Goal: Information Seeking & Learning: Learn about a topic

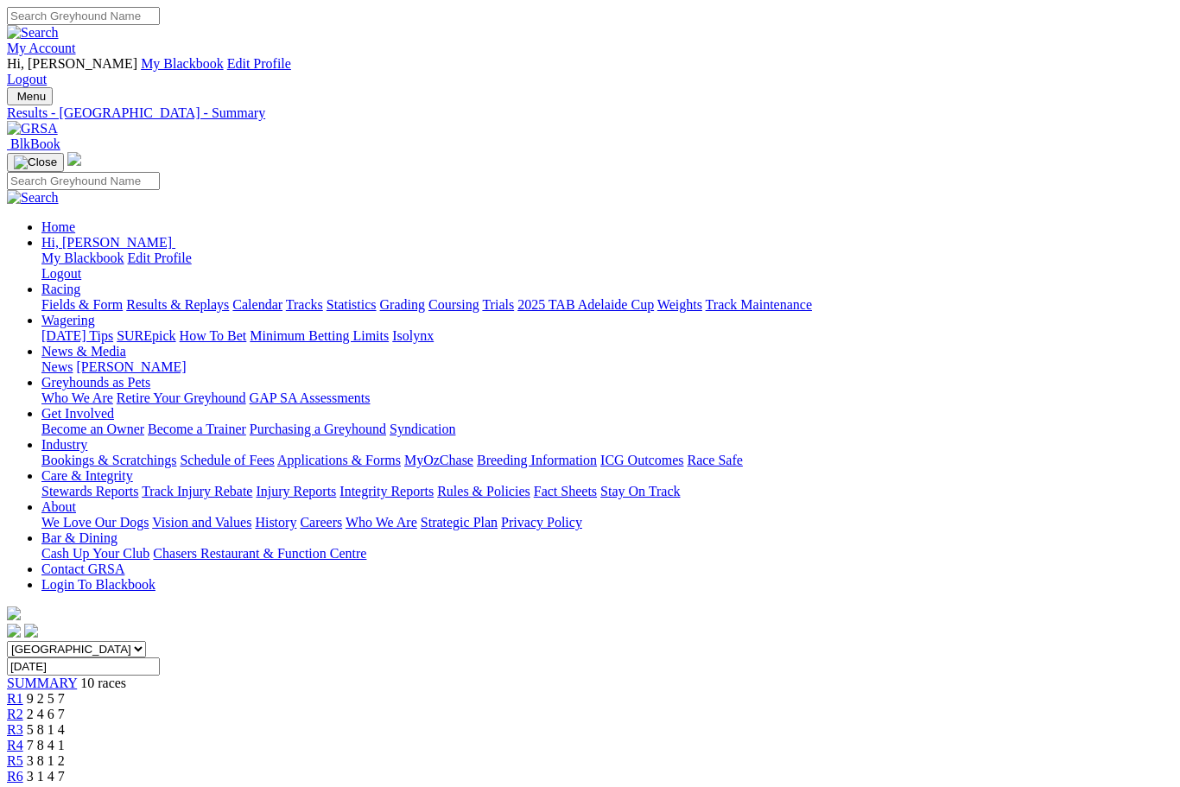
scroll to position [98, 9]
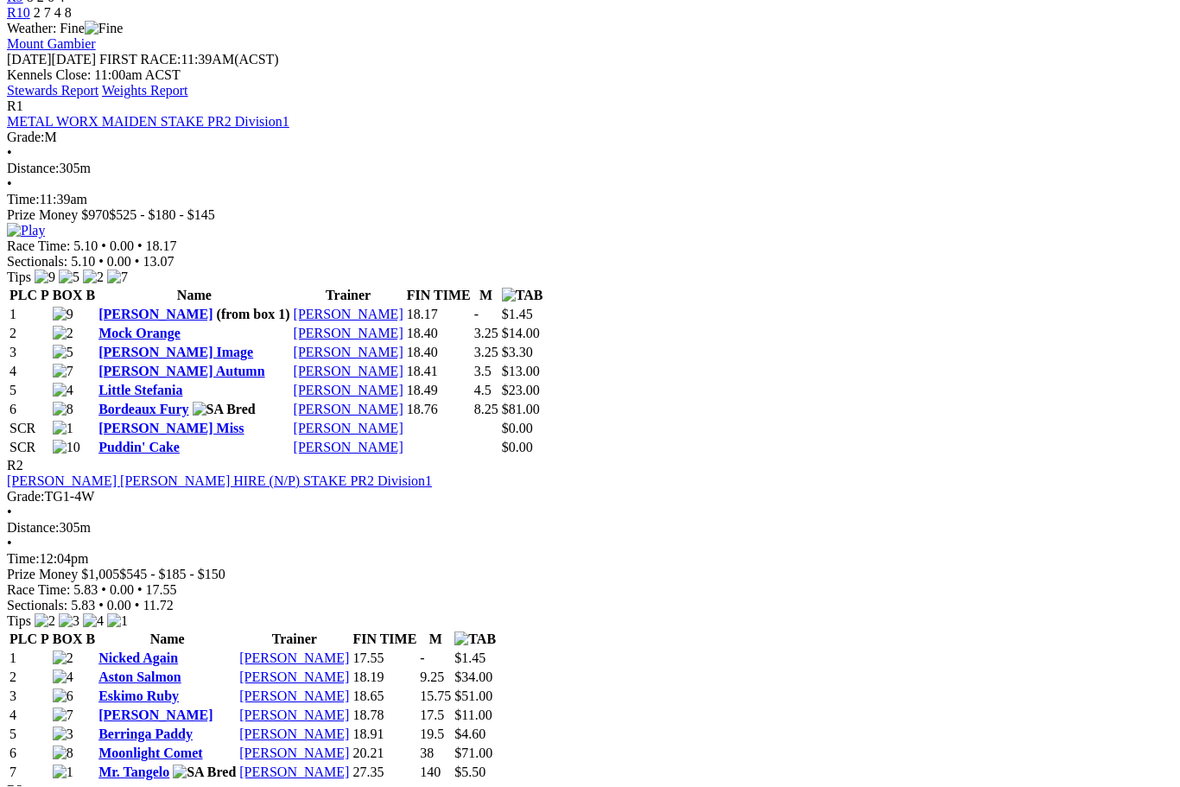
scroll to position [825, 0]
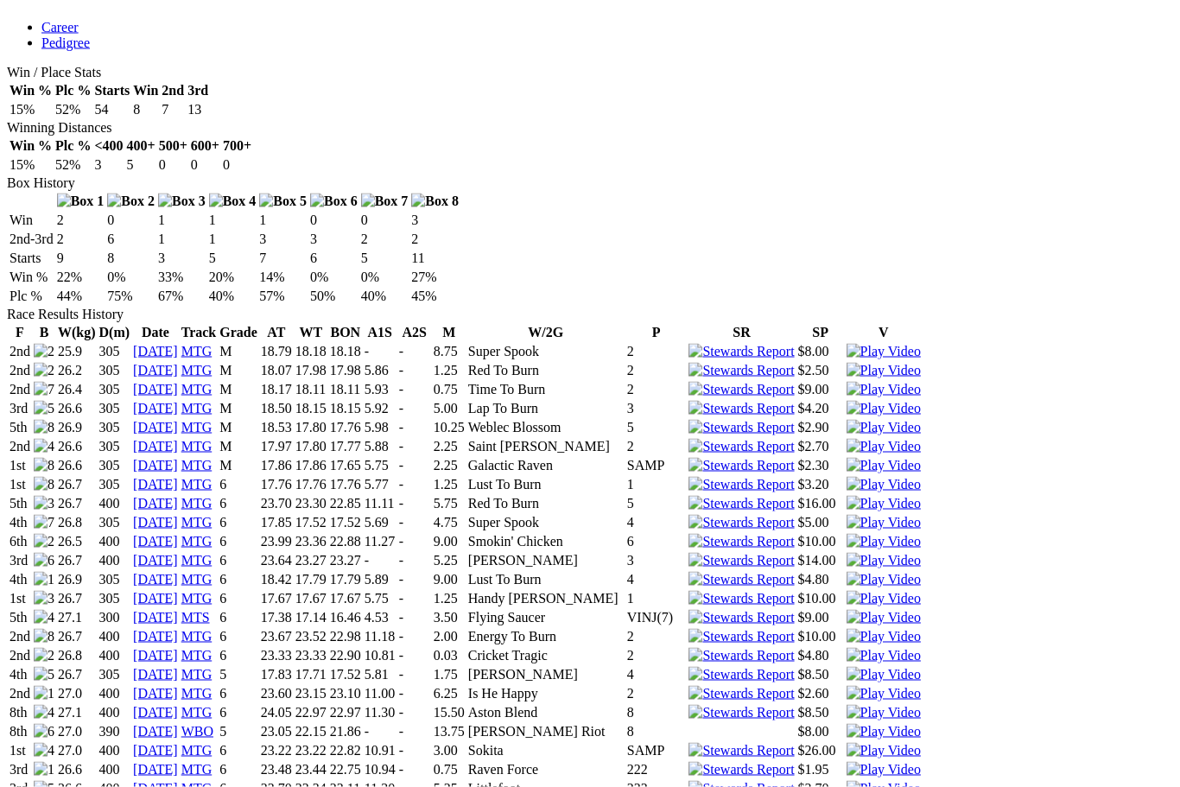
scroll to position [975, 0]
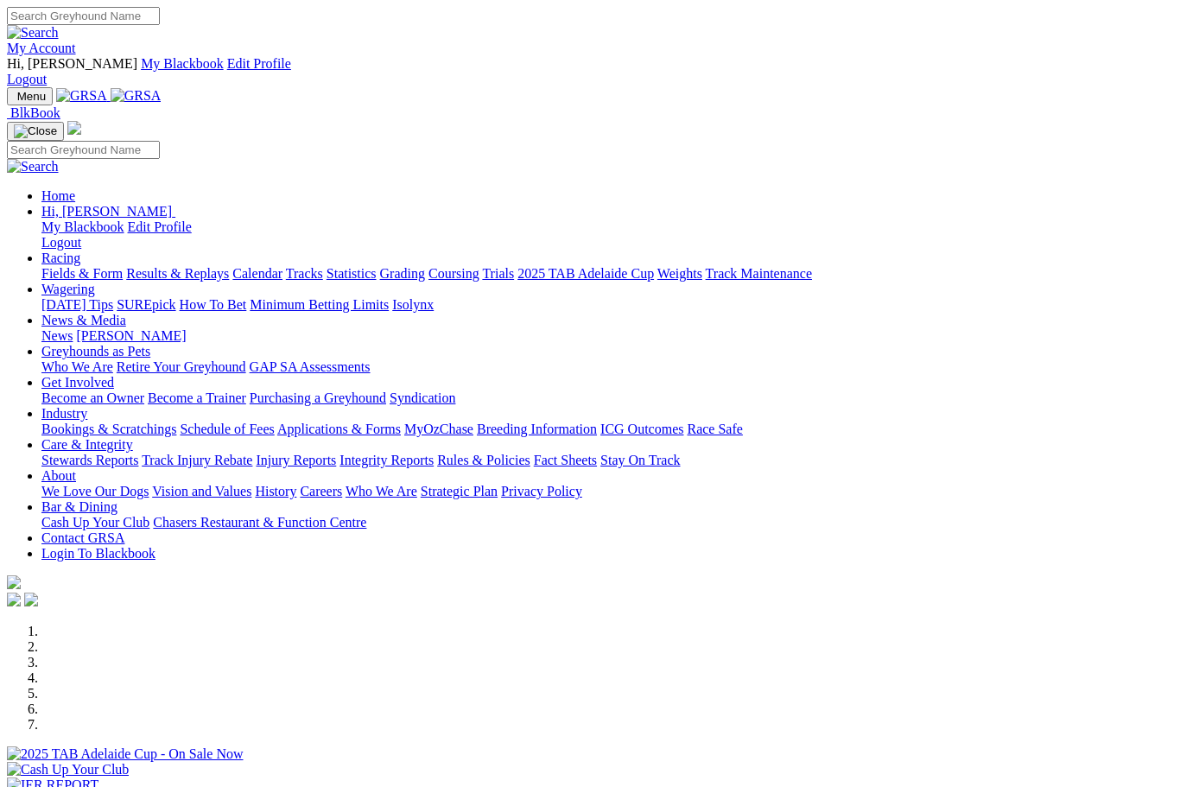
scroll to position [800, 0]
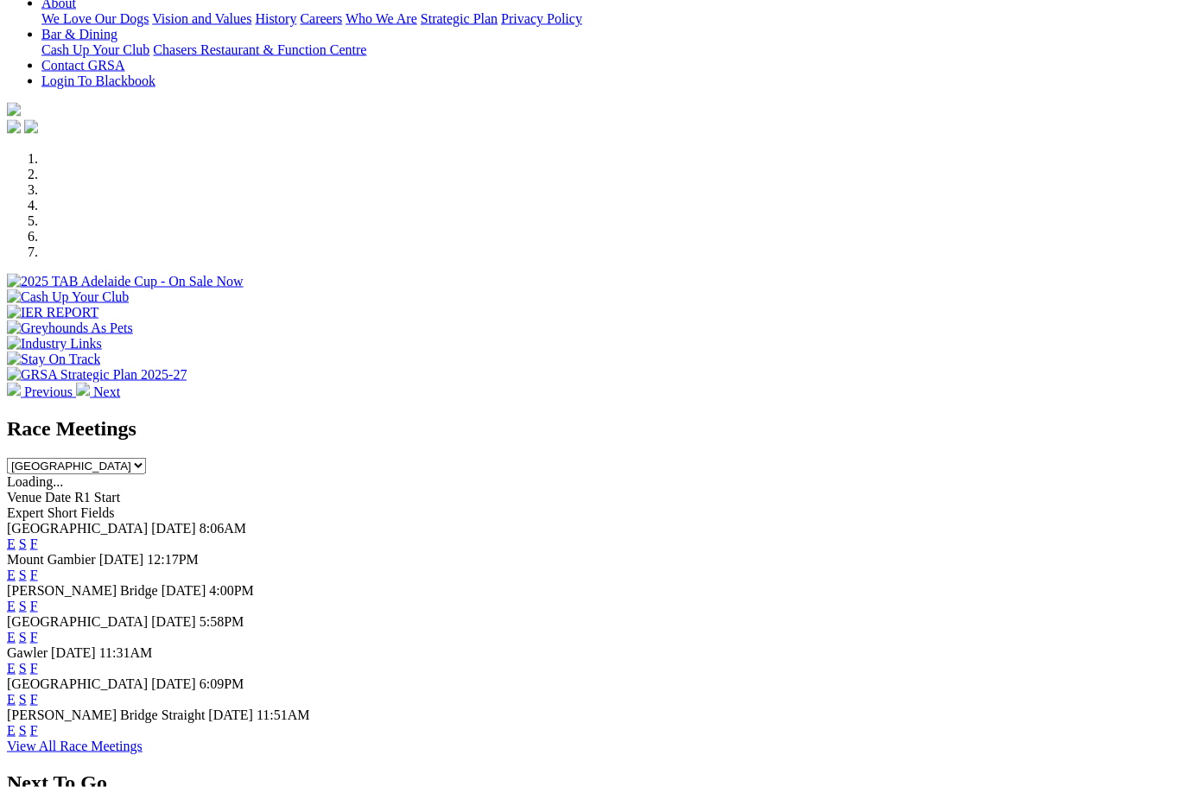
scroll to position [473, 0]
click at [38, 566] on link "F" at bounding box center [34, 573] width 8 height 15
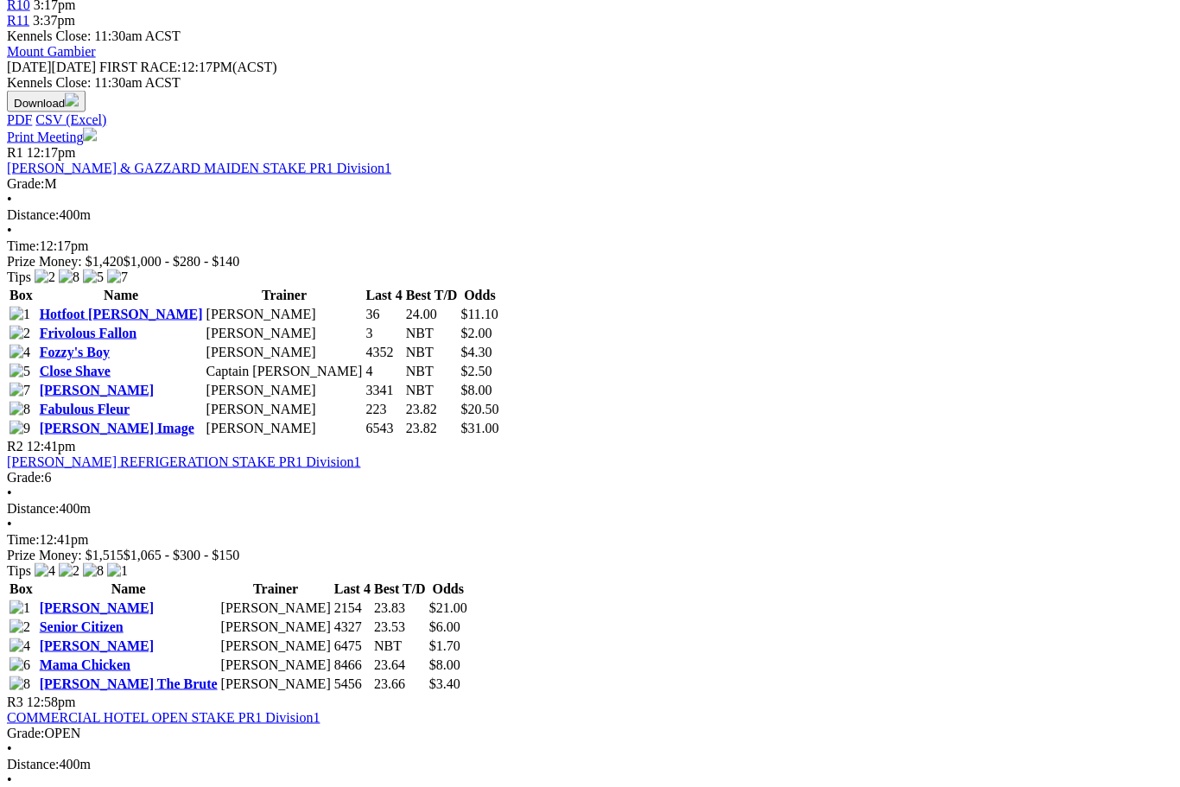
scroll to position [834, 0]
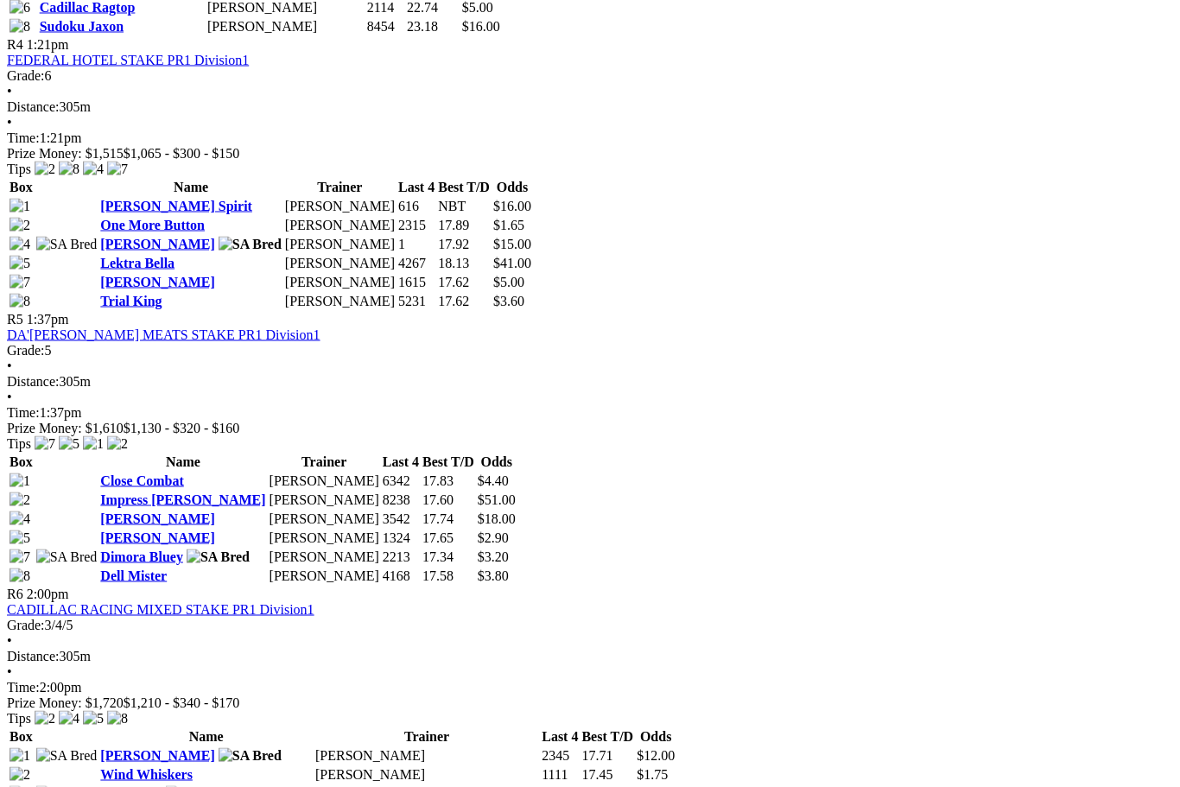
scroll to position [1747, 0]
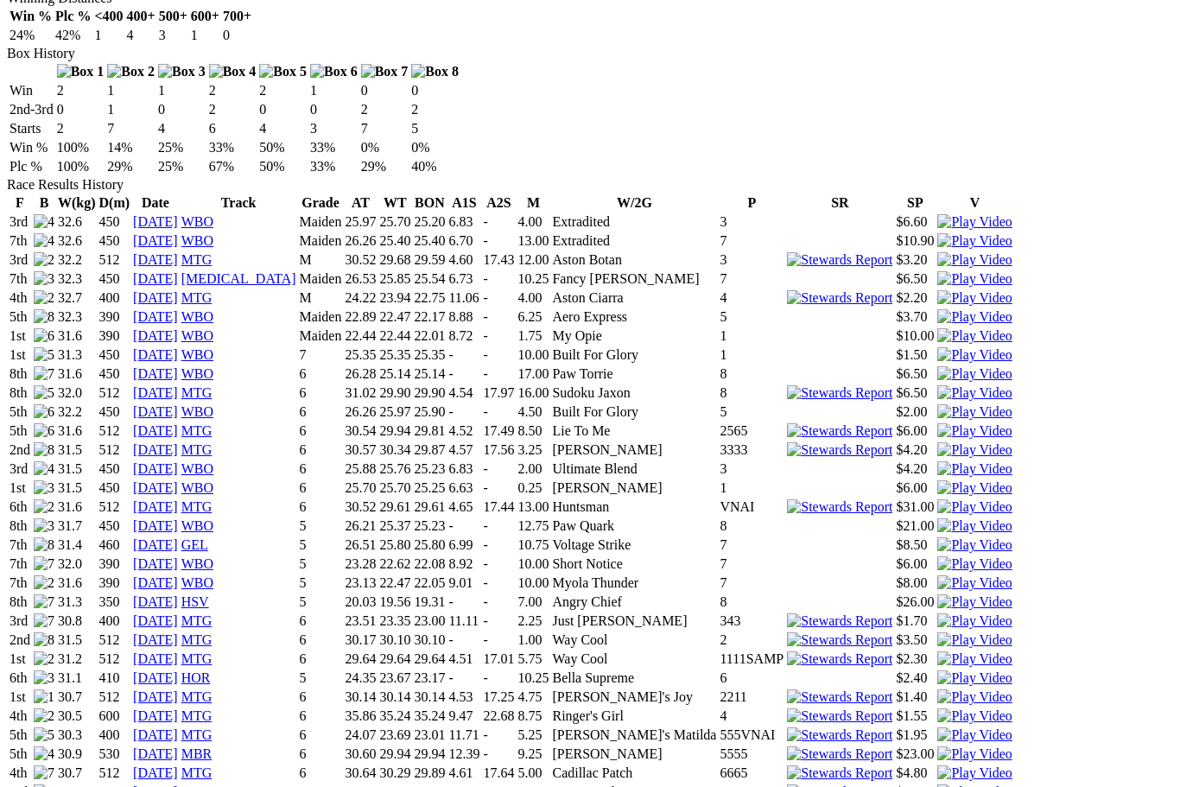
scroll to position [1163, 0]
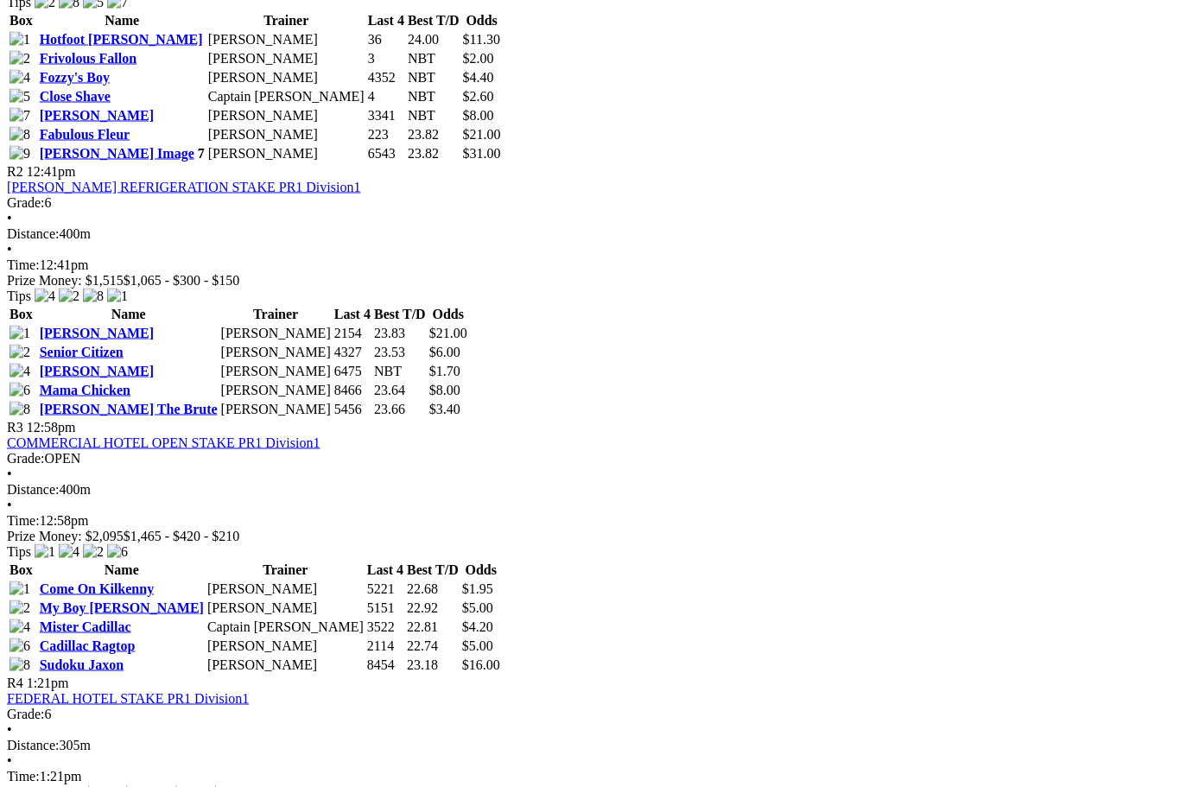
scroll to position [1105, 0]
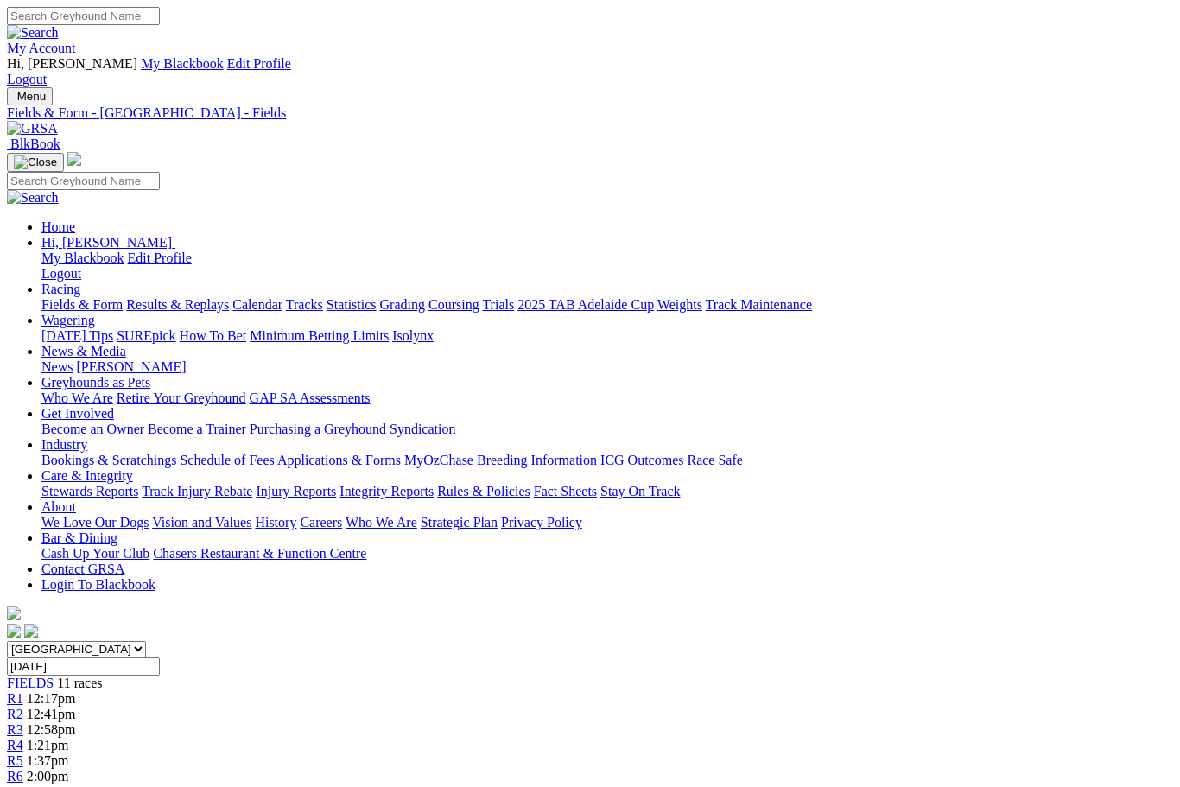
scroll to position [1164, 0]
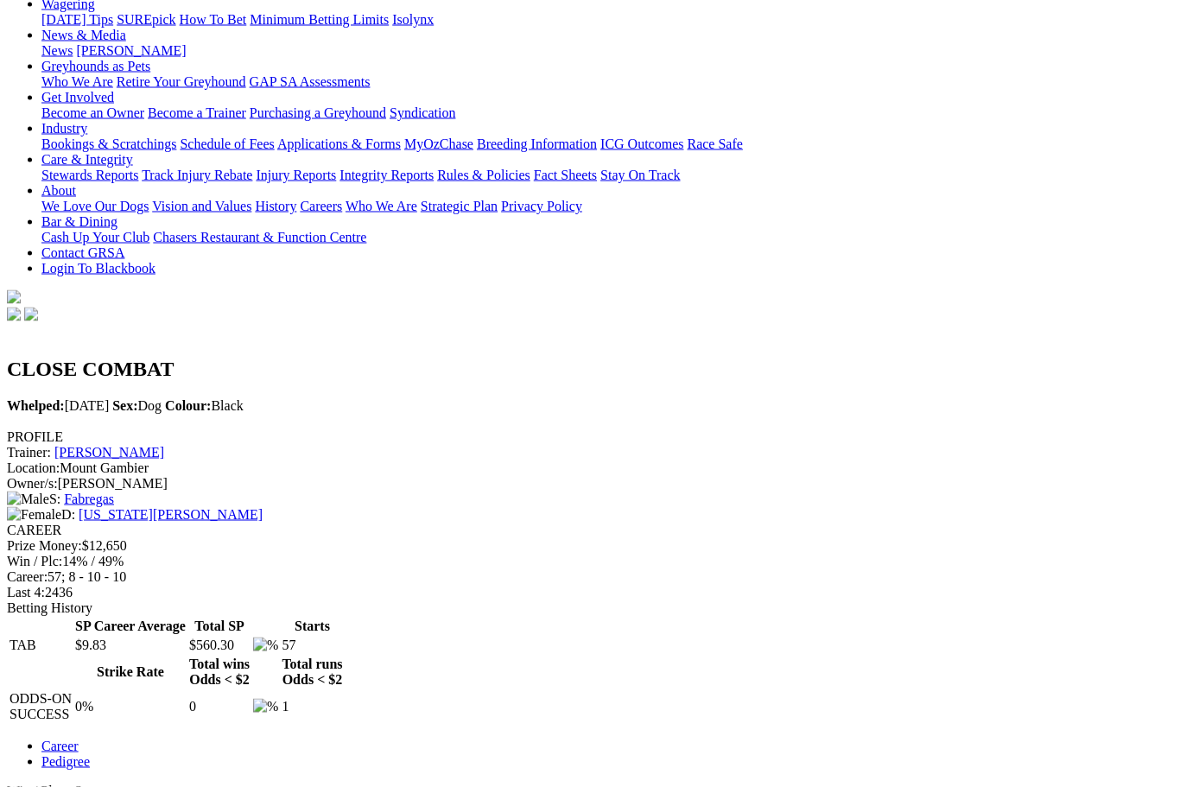
scroll to position [0, 167]
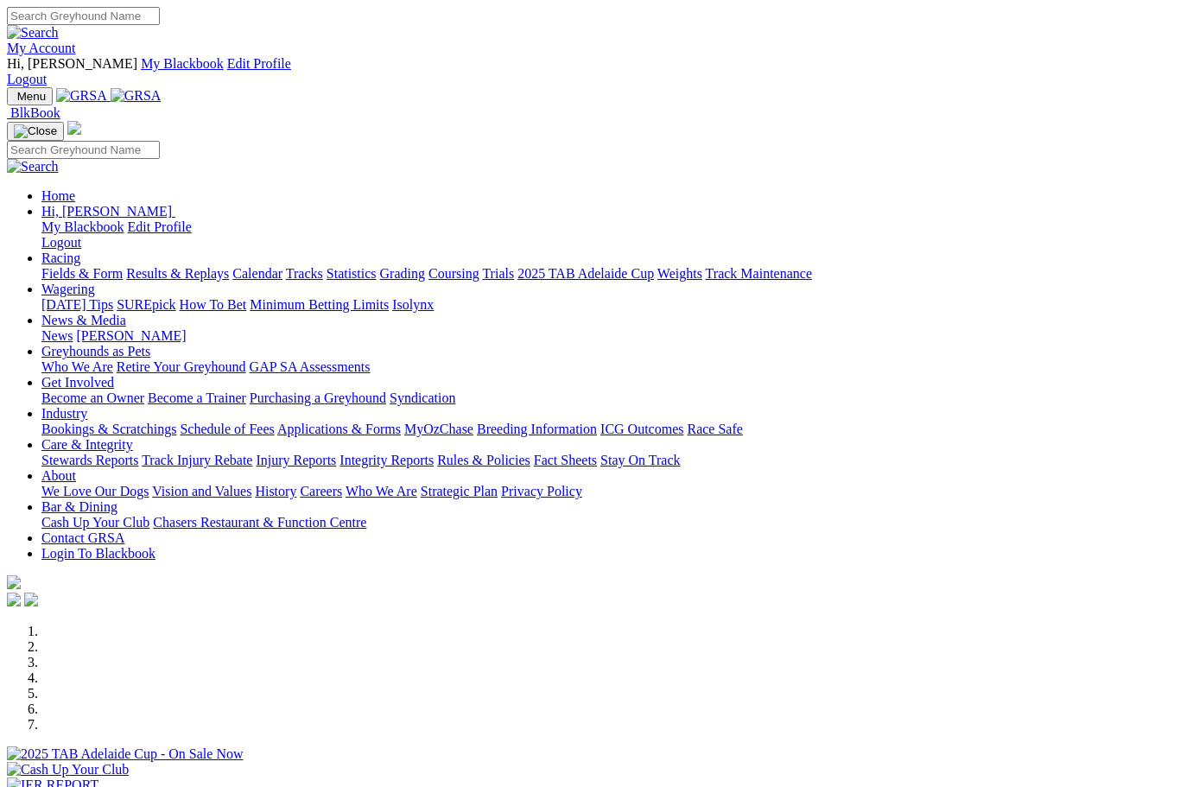
scroll to position [473, 0]
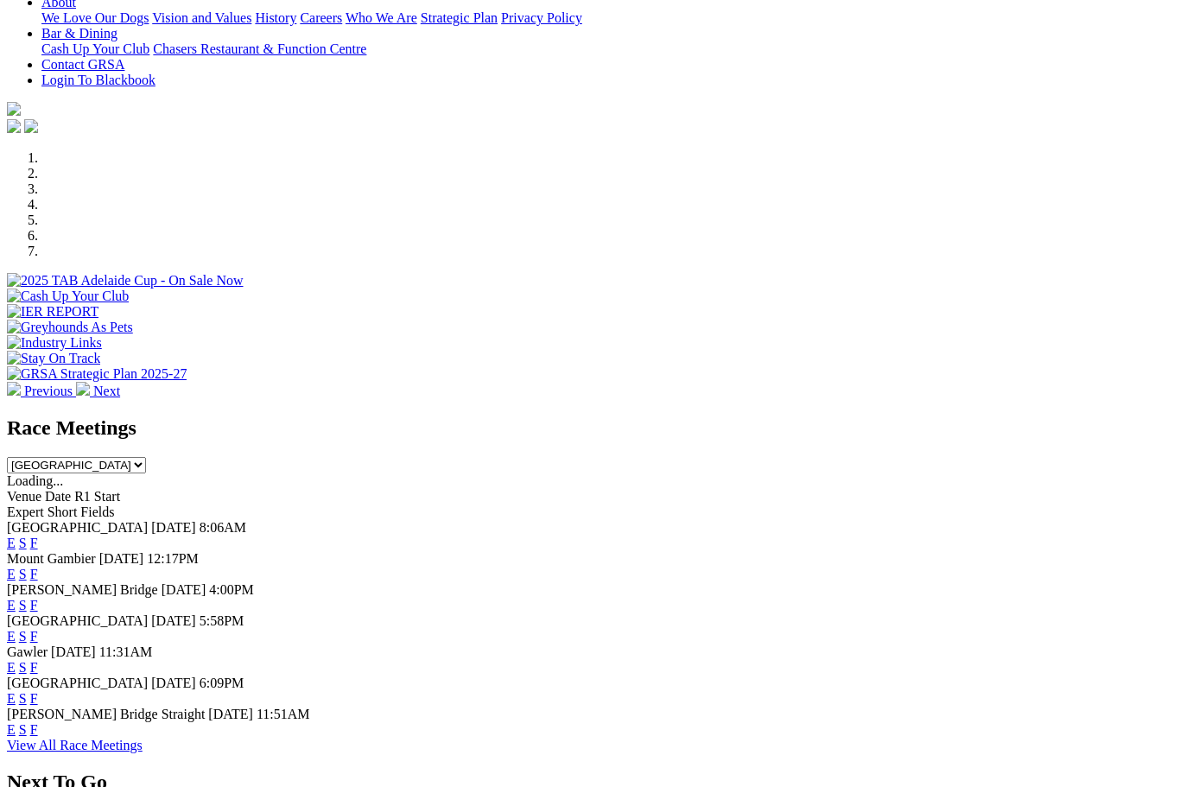
click at [38, 598] on link "F" at bounding box center [34, 605] width 8 height 15
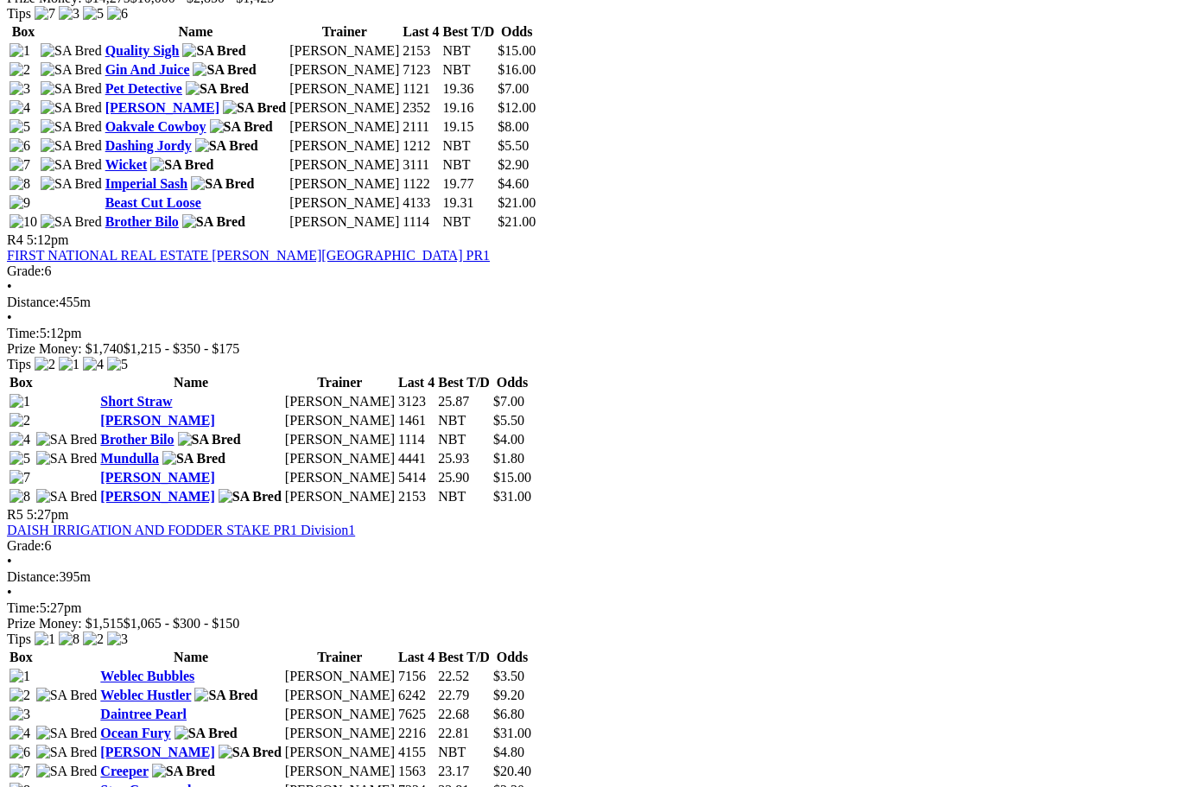
scroll to position [1722, 201]
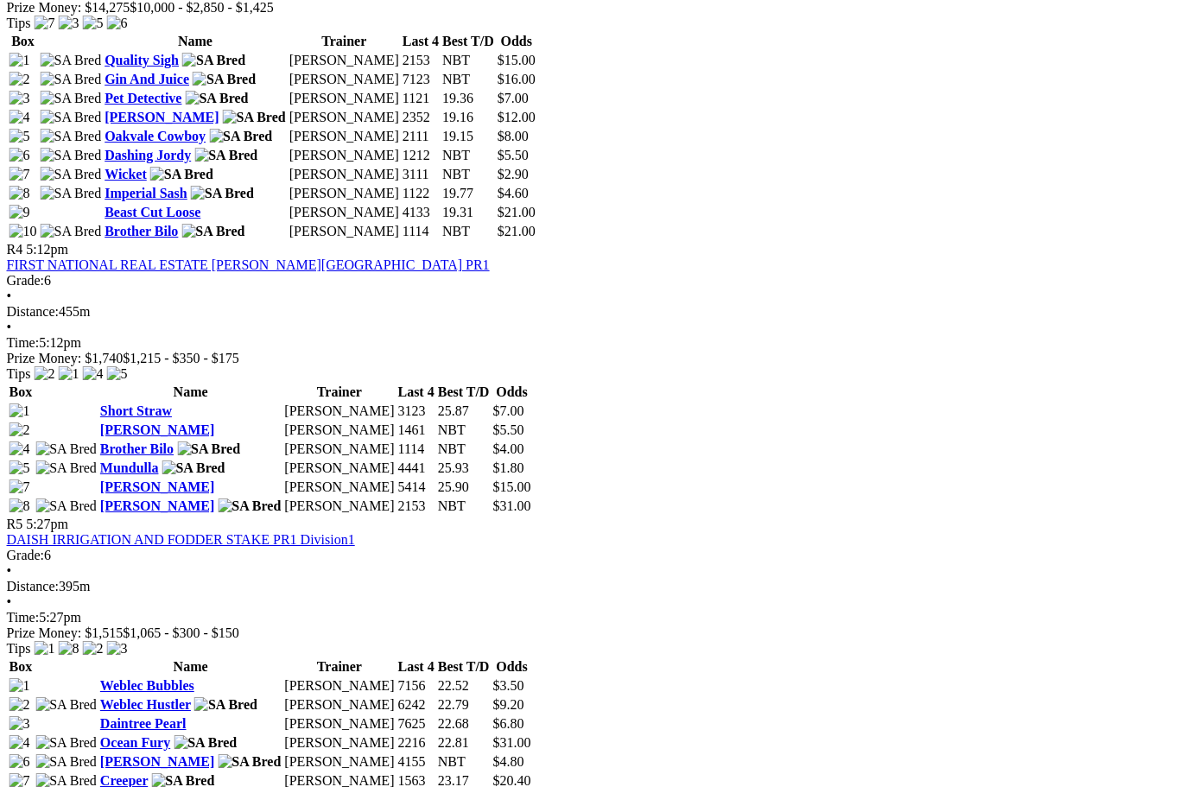
scroll to position [1714, 51]
